Goal: Information Seeking & Learning: Check status

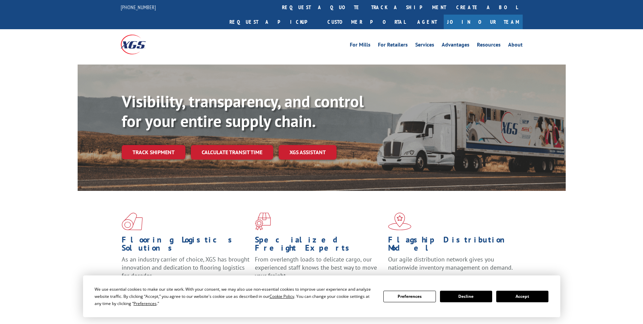
click at [366, 7] on link "track a shipment" at bounding box center [408, 7] width 85 height 15
click at [0, 0] on div "Track Shipment Enter your information below to track your shipment(s). Select c…" at bounding box center [0, 0] width 0 height 0
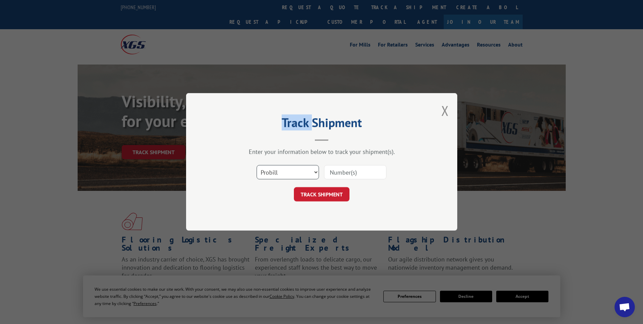
drag, startPoint x: 298, startPoint y: 173, endPoint x: 296, endPoint y: 177, distance: 4.3
click at [298, 173] on select "Select category... Probill BOL PO" at bounding box center [288, 172] width 62 height 14
select select "po"
click at [257, 165] on select "Select category... Probill BOL PO" at bounding box center [288, 172] width 62 height 14
click at [342, 172] on input at bounding box center [355, 172] width 62 height 14
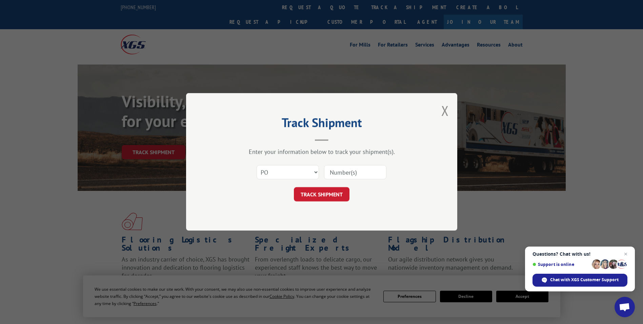
paste input "87533233"
type input "87533233"
click at [318, 193] on button "TRACK SHIPMENT" at bounding box center [322, 194] width 56 height 14
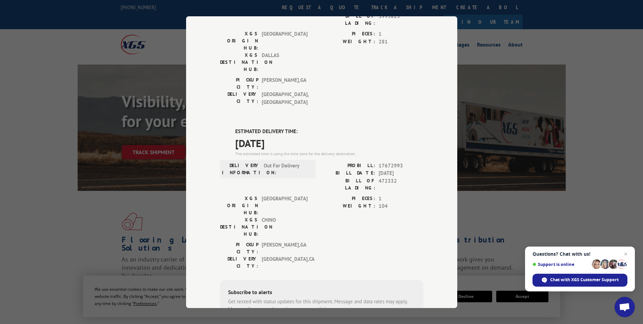
scroll to position [102, 0]
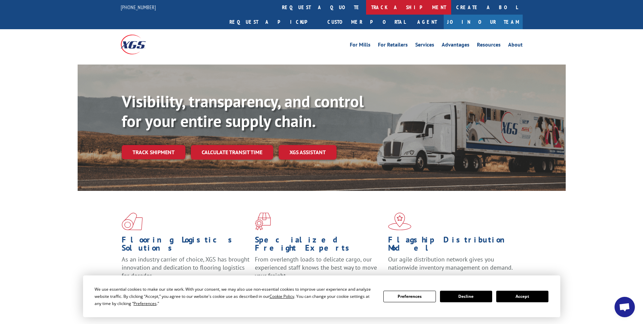
click at [366, 9] on link "track a shipment" at bounding box center [408, 7] width 85 height 15
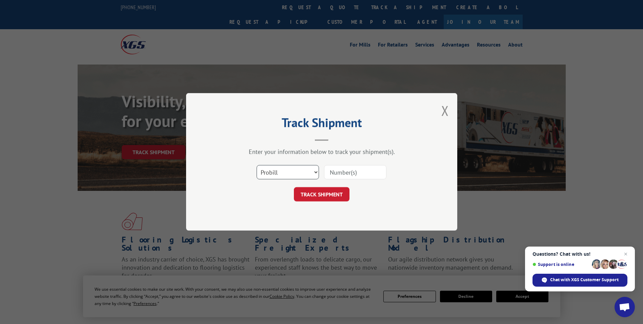
click at [298, 171] on select "Select category... Probill BOL PO" at bounding box center [288, 172] width 62 height 14
select select "po"
click at [257, 165] on select "Select category... Probill BOL PO" at bounding box center [288, 172] width 62 height 14
paste input "30545021"
type input "30545021"
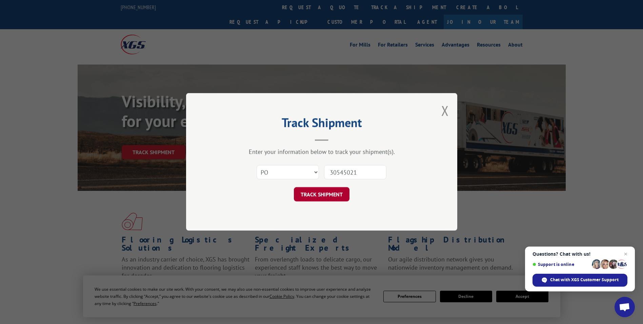
click at [321, 194] on button "TRACK SHIPMENT" at bounding box center [322, 194] width 56 height 14
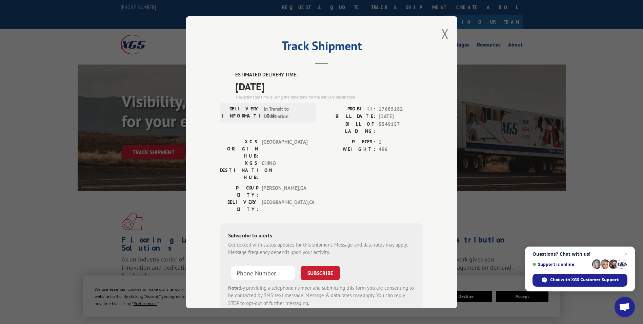
drag, startPoint x: 232, startPoint y: 73, endPoint x: 292, endPoint y: 87, distance: 61.2
click at [292, 87] on div "ESTIMATED DELIVERY TIME: [DATE] The estimated time is using the time zone for t…" at bounding box center [322, 193] width 204 height 244
drag, startPoint x: 292, startPoint y: 87, endPoint x: 284, endPoint y: 87, distance: 7.5
copy div "ESTIMATED DELIVERY TIME: [DATE]"
click at [442, 36] on button "Close modal" at bounding box center [445, 34] width 7 height 18
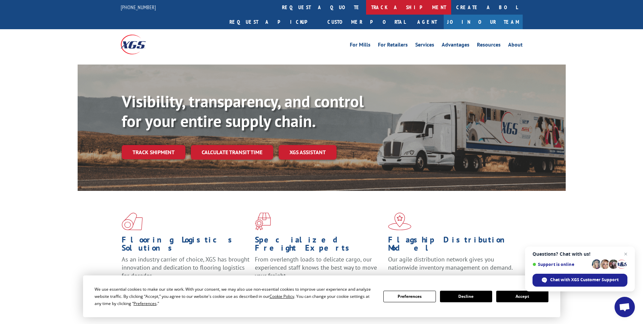
click at [366, 8] on link "track a shipment" at bounding box center [408, 7] width 85 height 15
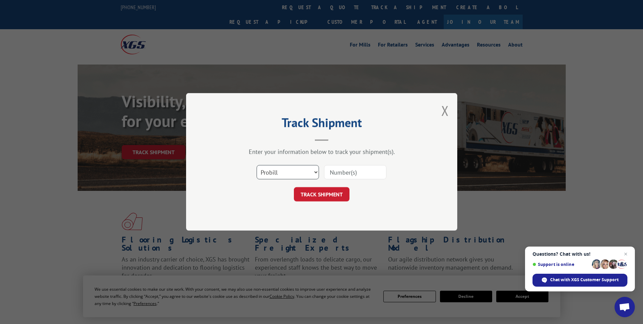
drag, startPoint x: 263, startPoint y: 170, endPoint x: 259, endPoint y: 179, distance: 9.8
click at [263, 170] on select "Select category... Probill BOL PO" at bounding box center [288, 172] width 62 height 14
select select "po"
click at [257, 165] on select "Select category... Probill BOL PO" at bounding box center [288, 172] width 62 height 14
paste input "13504208"
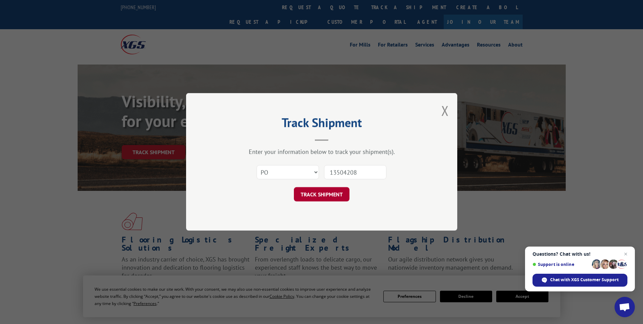
type input "13504208"
click at [327, 193] on button "TRACK SHIPMENT" at bounding box center [322, 194] width 56 height 14
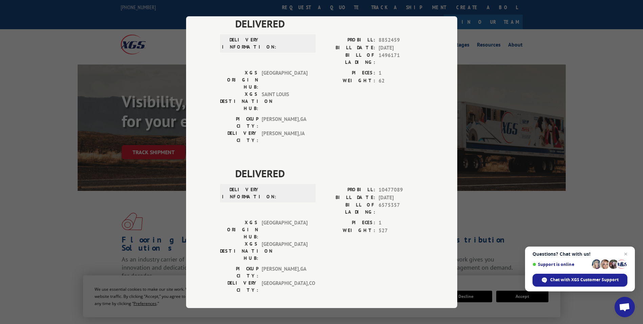
scroll to position [136, 0]
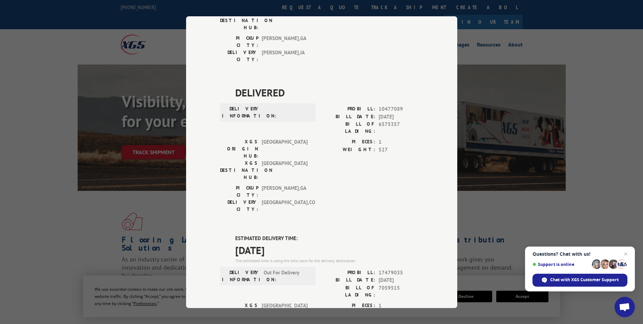
drag, startPoint x: 231, startPoint y: 164, endPoint x: 286, endPoint y: 178, distance: 56.6
drag, startPoint x: 286, startPoint y: 178, endPoint x: 275, endPoint y: 166, distance: 15.8
copy div "ESTIMATED DELIVERY TIME: [DATE]"
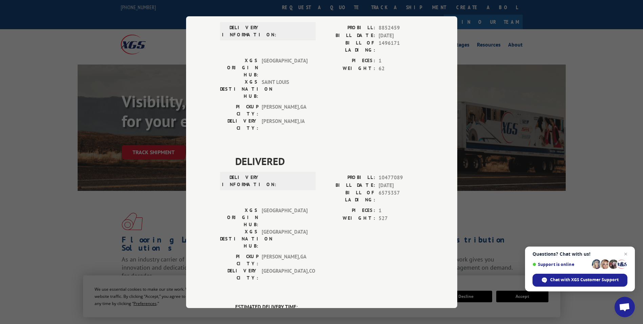
scroll to position [0, 0]
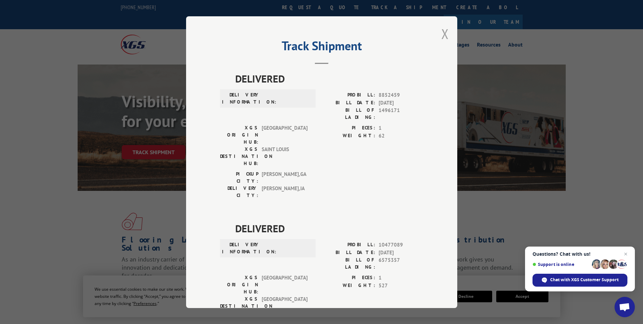
click at [442, 33] on button "Close modal" at bounding box center [445, 34] width 7 height 18
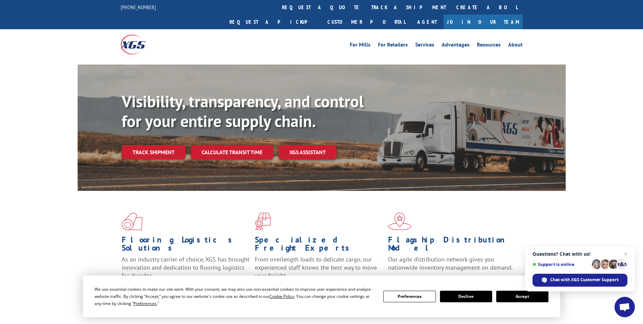
click at [366, 6] on link "track a shipment" at bounding box center [408, 7] width 85 height 15
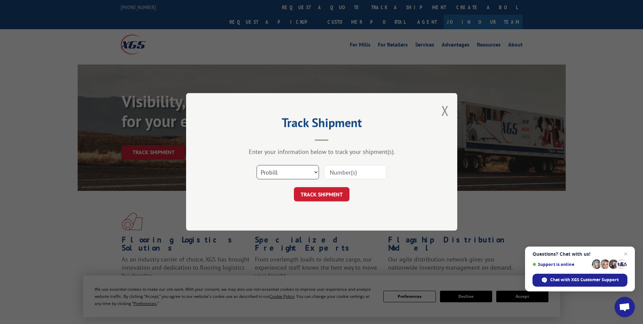
drag, startPoint x: 269, startPoint y: 171, endPoint x: 264, endPoint y: 176, distance: 7.3
click at [269, 171] on select "Select category... Probill BOL PO" at bounding box center [288, 172] width 62 height 14
select select "po"
click at [257, 165] on select "Select category... Probill BOL PO" at bounding box center [288, 172] width 62 height 14
paste input "67531318"
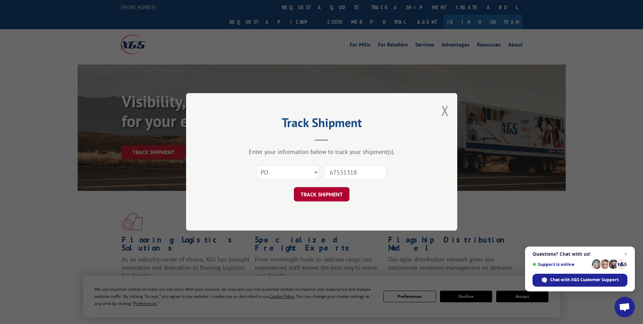
type input "67531318"
click at [328, 196] on button "TRACK SHIPMENT" at bounding box center [322, 194] width 56 height 14
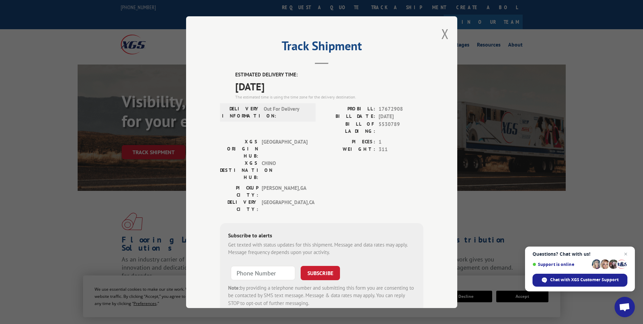
drag, startPoint x: 230, startPoint y: 70, endPoint x: 293, endPoint y: 88, distance: 65.8
click at [293, 88] on div "Track Shipment ESTIMATED DELIVERY TIME: [DATE] The estimated time is using the …" at bounding box center [321, 161] width 271 height 291
drag, startPoint x: 293, startPoint y: 88, endPoint x: 281, endPoint y: 86, distance: 12.6
copy div "ESTIMATED DELIVERY TIME: [DATE]"
click at [437, 33] on div "Track Shipment ESTIMATED DELIVERY TIME: [DATE] The estimated time is using the …" at bounding box center [321, 161] width 271 height 291
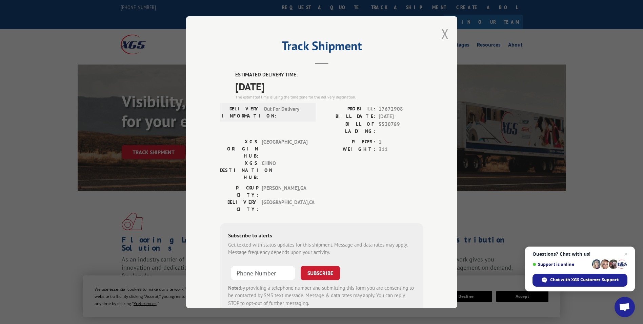
click at [442, 33] on button "Close modal" at bounding box center [445, 34] width 7 height 18
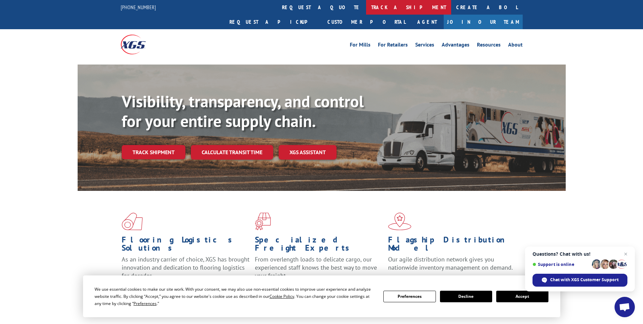
click at [366, 5] on link "track a shipment" at bounding box center [408, 7] width 85 height 15
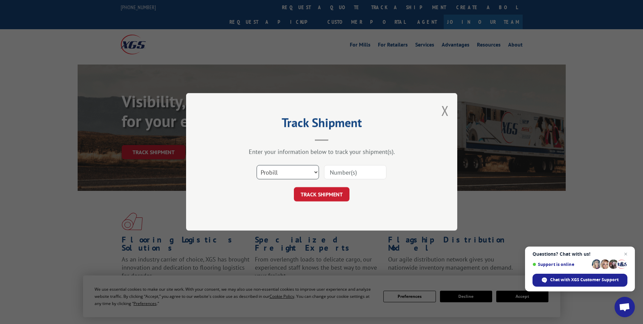
click at [278, 174] on select "Select category... Probill BOL PO" at bounding box center [288, 172] width 62 height 14
select select "po"
click at [257, 165] on select "Select category... Probill BOL PO" at bounding box center [288, 172] width 62 height 14
paste input "30544987"
type input "30544987"
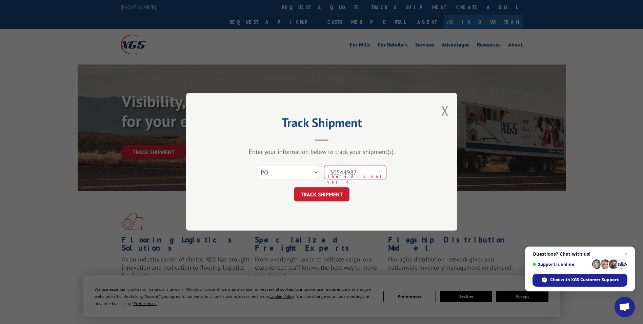
click at [344, 170] on input "30544987" at bounding box center [355, 172] width 62 height 14
click at [332, 172] on input at bounding box center [355, 172] width 62 height 14
paste input "30544987"
click at [347, 225] on div "Track Shipment Enter your information below to track your shipment(s). Select c…" at bounding box center [321, 161] width 271 height 137
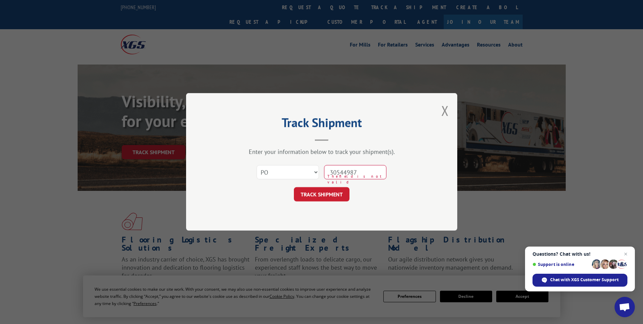
click at [343, 173] on input "30544987" at bounding box center [355, 172] width 62 height 14
type input "30544987"
click at [325, 187] on button "TRACK SHIPMENT" at bounding box center [322, 194] width 56 height 14
drag, startPoint x: 363, startPoint y: 171, endPoint x: 312, endPoint y: 172, distance: 51.2
click at [312, 172] on div "Select category... Probill BOL PO 30544987 The field is not valid" at bounding box center [322, 172] width 204 height 22
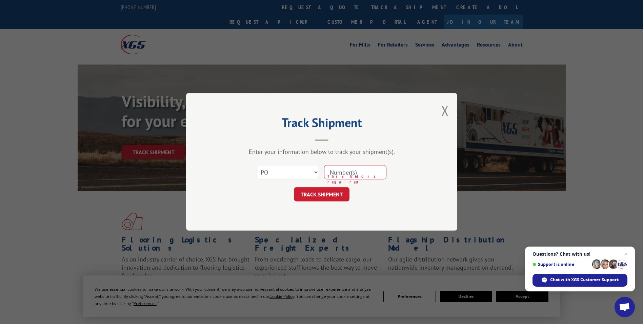
paste input "30544987"
click at [343, 171] on input "30544987" at bounding box center [355, 172] width 62 height 14
type input "30544987"
click at [334, 192] on button "TRACK SHIPMENT" at bounding box center [322, 194] width 56 height 14
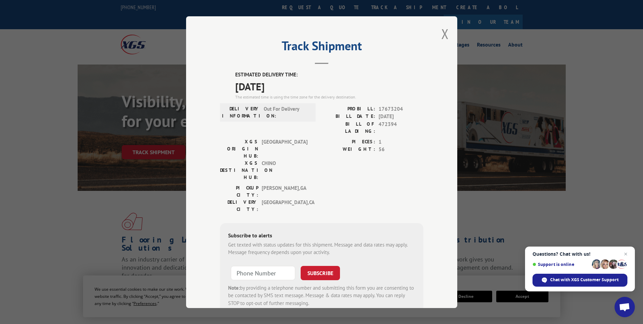
drag, startPoint x: 228, startPoint y: 72, endPoint x: 290, endPoint y: 88, distance: 64.4
click at [290, 88] on div "ESTIMATED DELIVERY TIME: [DATE] The estimated time is using the time zone for t…" at bounding box center [322, 193] width 204 height 244
drag, startPoint x: 290, startPoint y: 88, endPoint x: 276, endPoint y: 83, distance: 14.4
copy div "ESTIMATED DELIVERY TIME: [DATE]"
click at [435, 38] on div "Track Shipment ESTIMATED DELIVERY TIME: [DATE] The estimated time is using the …" at bounding box center [321, 161] width 271 height 291
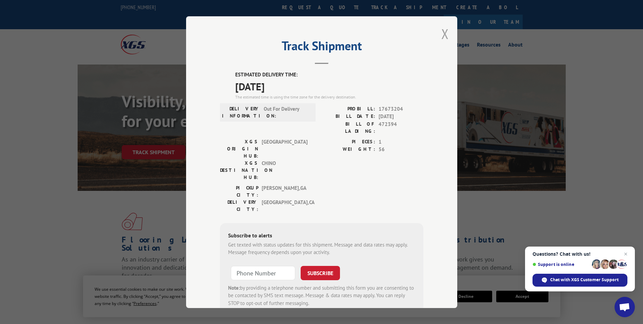
click at [445, 34] on button "Close modal" at bounding box center [445, 34] width 7 height 18
